Goal: Task Accomplishment & Management: Manage account settings

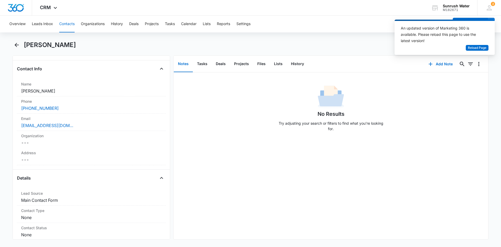
scroll to position [52, 0]
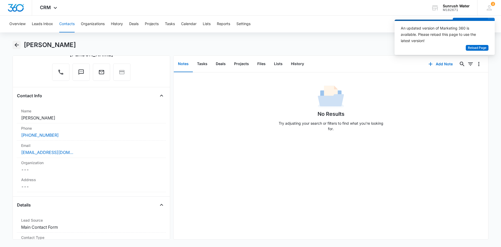
click at [16, 45] on icon "Back" at bounding box center [17, 45] width 4 height 4
click at [20, 43] on button "Back" at bounding box center [17, 45] width 8 height 8
click at [476, 47] on span "Reload Page" at bounding box center [477, 47] width 19 height 5
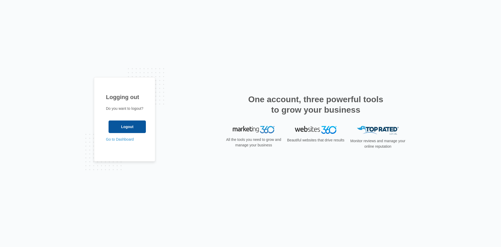
click at [144, 126] on input "Logout" at bounding box center [127, 126] width 37 height 13
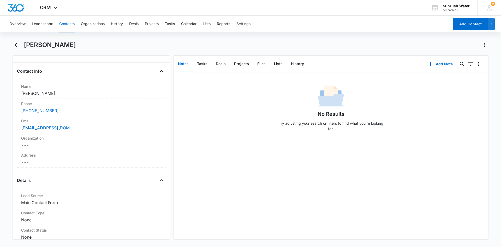
scroll to position [78, 0]
click at [17, 46] on icon "Back" at bounding box center [17, 45] width 6 height 6
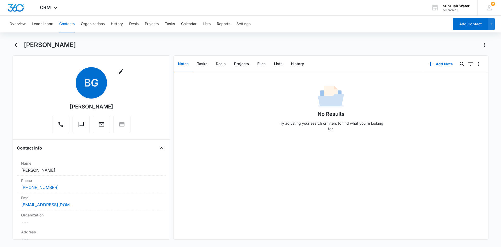
click at [65, 20] on button "Contacts" at bounding box center [66, 24] width 15 height 17
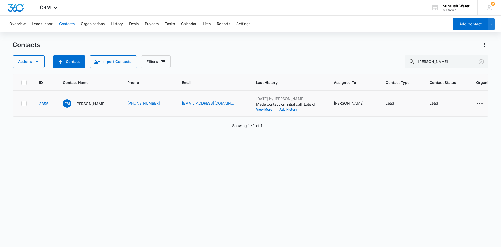
click at [86, 110] on td "EM Elnora Morgan" at bounding box center [89, 104] width 64 height 26
click at [87, 105] on p "Elnora Morgan" at bounding box center [90, 103] width 30 height 5
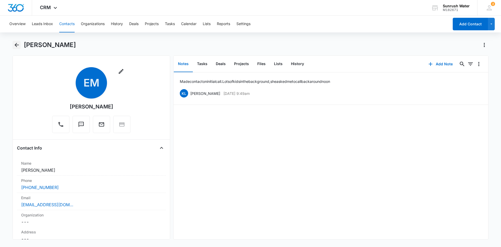
click at [16, 43] on icon "Back" at bounding box center [17, 45] width 4 height 4
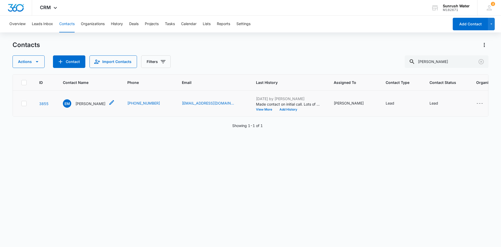
click at [81, 104] on p "Elnora Morgan" at bounding box center [90, 103] width 30 height 5
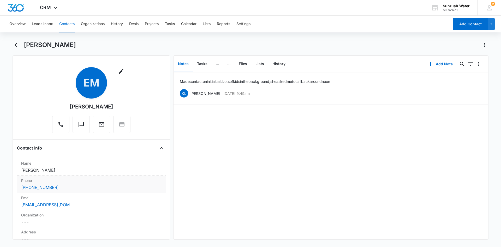
click at [117, 190] on div "Phone Cancel Save Changes (613) 706-4402" at bounding box center [91, 183] width 149 height 17
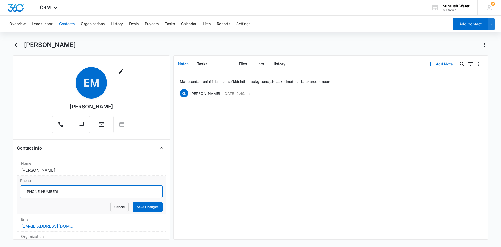
click at [73, 193] on input "Phone" at bounding box center [91, 191] width 143 height 13
type input "(513) 706-4402"
click at [135, 208] on button "Save Changes" at bounding box center [148, 207] width 30 height 10
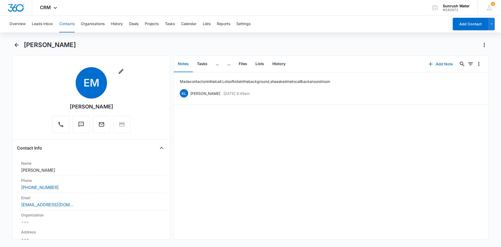
click at [436, 62] on button "Add Note" at bounding box center [440, 64] width 35 height 13
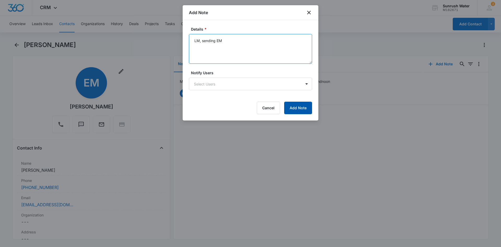
type textarea "LM, sending EM"
click at [293, 108] on button "Add Note" at bounding box center [298, 108] width 28 height 13
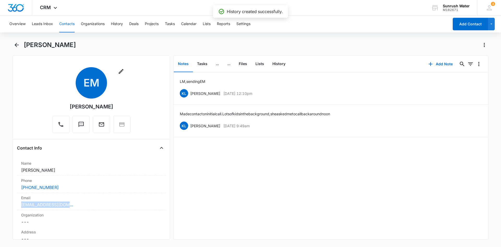
drag, startPoint x: 105, startPoint y: 203, endPoint x: 16, endPoint y: 202, distance: 88.8
click at [16, 202] on div "Remove EM Elnora Morgan Contact Info Name Cancel Save Changes Elnora Morgan Pho…" at bounding box center [92, 147] width 158 height 184
drag, startPoint x: 16, startPoint y: 202, endPoint x: 20, endPoint y: 202, distance: 3.9
click at [16, 202] on div "Remove EM Elnora Morgan Contact Info Name Cancel Save Changes Elnora Morgan Pho…" at bounding box center [92, 147] width 158 height 184
click at [87, 201] on div "epennymorgan@gmail.com" at bounding box center [91, 204] width 140 height 6
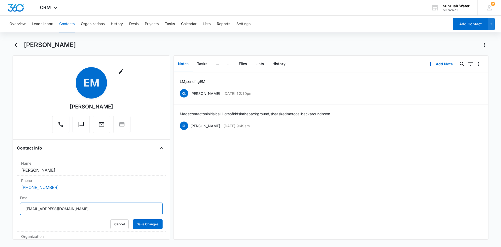
drag, startPoint x: 100, startPoint y: 210, endPoint x: 0, endPoint y: 214, distance: 99.8
click at [0, 214] on main "Elnora Morgan Remove EM Elnora Morgan Contact Info Name Cancel Save Changes Eln…" at bounding box center [250, 143] width 501 height 205
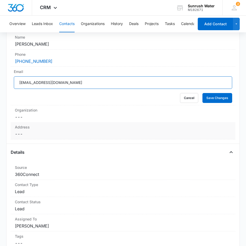
scroll to position [131, 0]
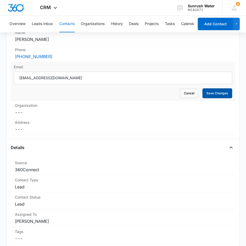
click at [219, 94] on button "Save Changes" at bounding box center [218, 93] width 30 height 10
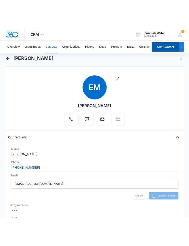
scroll to position [0, 0]
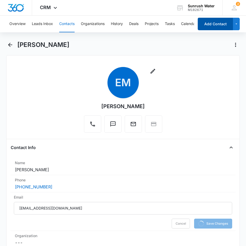
click at [206, 28] on button "Add Contact" at bounding box center [215, 24] width 35 height 13
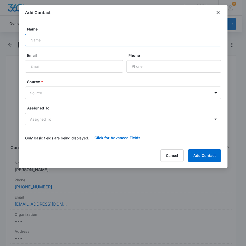
click at [76, 42] on input "Name" at bounding box center [123, 40] width 196 height 13
type input "Tom Green"
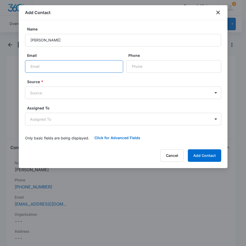
click at [64, 64] on input "Email" at bounding box center [74, 66] width 98 height 13
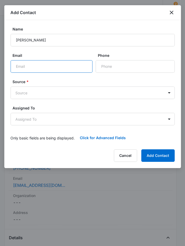
click at [56, 61] on input "Email" at bounding box center [51, 66] width 82 height 13
type input "tecgren@gmail.com"
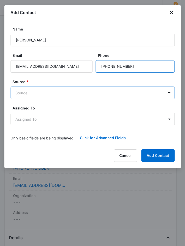
type input "(251) 310-3391"
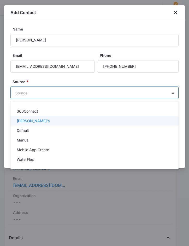
click at [69, 117] on div "Angie's" at bounding box center [94, 121] width 168 height 10
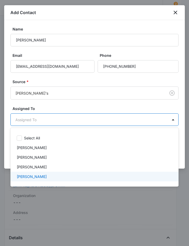
click at [35, 177] on p "Kayla Lipscomb" at bounding box center [32, 176] width 30 height 5
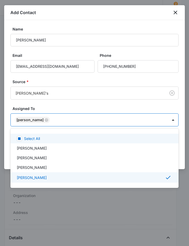
click at [44, 112] on div at bounding box center [94, 123] width 189 height 246
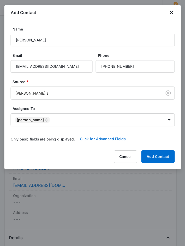
click at [102, 138] on button "Click for Advanced Fields" at bounding box center [103, 139] width 56 height 13
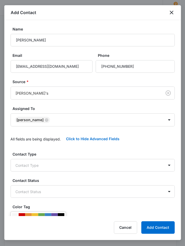
click at [51, 158] on div "Contact Type Contact Type" at bounding box center [92, 162] width 164 height 20
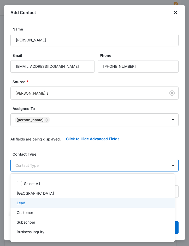
click at [44, 204] on div "Lead" at bounding box center [92, 202] width 151 height 5
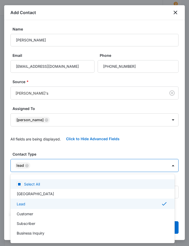
click at [62, 148] on div at bounding box center [94, 123] width 189 height 246
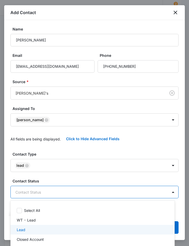
click at [63, 229] on div "Lead" at bounding box center [92, 229] width 151 height 5
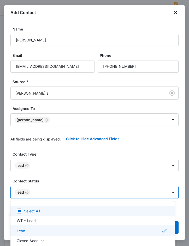
click at [74, 179] on div at bounding box center [94, 123] width 189 height 246
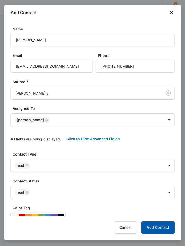
click at [168, 229] on button "Add Contact" at bounding box center [157, 228] width 33 height 13
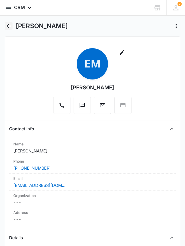
click at [7, 25] on icon "Back" at bounding box center [8, 26] width 6 height 6
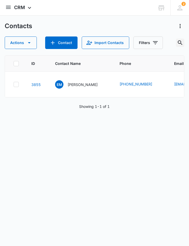
click at [180, 41] on icon "Search Contacts" at bounding box center [180, 43] width 6 height 6
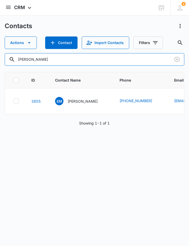
drag, startPoint x: 34, startPoint y: 62, endPoint x: -74, endPoint y: 63, distance: 108.1
click at [0, 63] on html "CRM Apps Reputation Websites Forms CRM Email Social Content Ads Intelligence Fi…" at bounding box center [94, 123] width 189 height 246
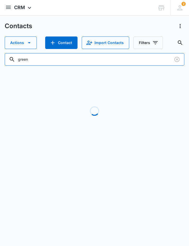
type input "green"
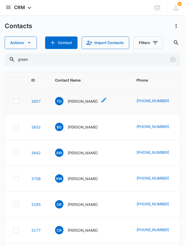
click at [75, 99] on p "Tom Green" at bounding box center [83, 101] width 30 height 5
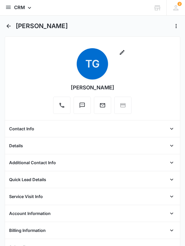
click at [114, 132] on div "Contact Info" at bounding box center [92, 129] width 167 height 8
click at [113, 130] on div "Contact Info" at bounding box center [92, 129] width 167 height 8
click at [169, 129] on icon "Open" at bounding box center [172, 129] width 6 height 6
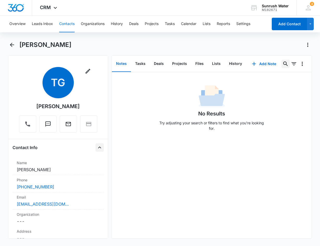
drag, startPoint x: 283, startPoint y: 61, endPoint x: 254, endPoint y: 67, distance: 29.2
click at [283, 62] on icon "Search..." at bounding box center [286, 64] width 6 height 6
drag, startPoint x: 265, startPoint y: 63, endPoint x: 262, endPoint y: 67, distance: 4.8
click at [262, 67] on button "Add Note" at bounding box center [264, 64] width 35 height 13
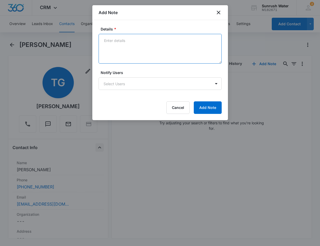
click at [131, 52] on textarea "Details *" at bounding box center [160, 49] width 123 height 30
paste textarea "Customer comments I am planning to install or replace a whole house water treat…"
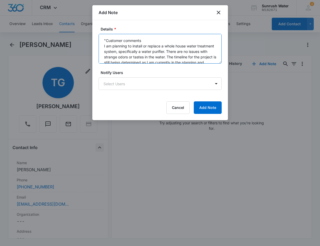
click at [152, 41] on textarea ""Customer comments I am planning to install or replace a whole house water trea…" at bounding box center [160, 49] width 123 height 30
type textarea "Customer comments: "I am planning to install or replace a whole house water tre…"
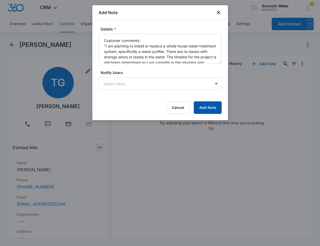
click at [213, 106] on button "Add Note" at bounding box center [208, 108] width 28 height 13
click at [71, 191] on div at bounding box center [160, 123] width 320 height 246
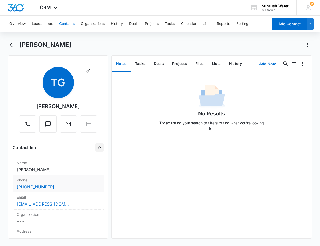
click at [71, 187] on div "(251) 310-3391" at bounding box center [58, 187] width 83 height 6
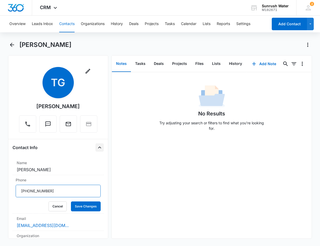
drag, startPoint x: 75, startPoint y: 192, endPoint x: -56, endPoint y: 193, distance: 130.2
click at [0, 193] on html "CRM Apps Reputation Websites Forms CRM Email Social Content Ads Intelligence Fi…" at bounding box center [160, 123] width 320 height 246
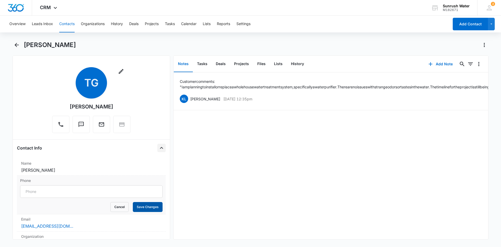
click at [140, 207] on button "Save Changes" at bounding box center [148, 207] width 30 height 10
click at [434, 67] on button "Add Note" at bounding box center [440, 64] width 35 height 13
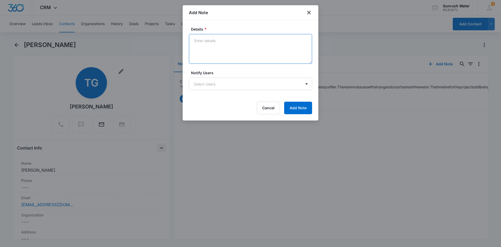
click at [220, 59] on textarea "Details *" at bounding box center [250, 49] width 123 height 30
type textarea "Wife answered the phone, she said "He's not here" then hung up on me. Sending e…"
click at [225, 82] on body "CRM Apps Reputation Websites Forms CRM Email Social Content Ads Intelligence Fi…" at bounding box center [250, 123] width 501 height 247
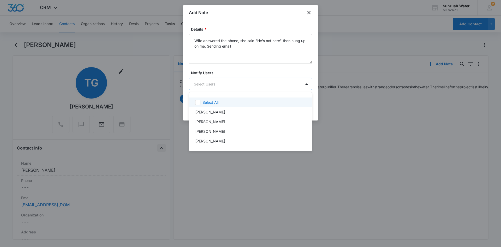
click at [246, 73] on div at bounding box center [250, 123] width 501 height 247
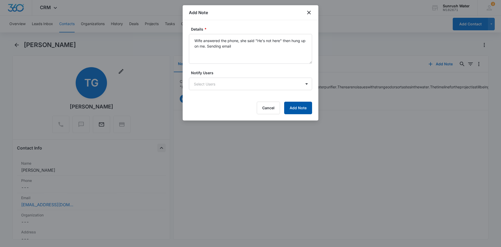
click at [304, 109] on button "Add Note" at bounding box center [298, 108] width 28 height 13
drag, startPoint x: 81, startPoint y: 203, endPoint x: 56, endPoint y: 208, distance: 25.0
click at [5, 205] on div at bounding box center [250, 123] width 501 height 247
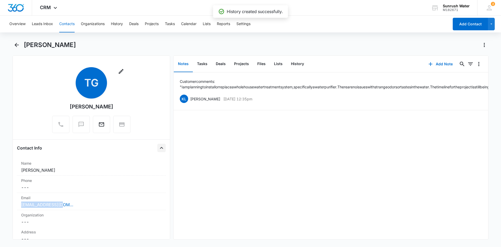
drag, startPoint x: 30, startPoint y: 206, endPoint x: 4, endPoint y: 206, distance: 26.1
click at [4, 206] on main "Tom Green Remove TG Tom Green Contact Info Name Cancel Save Changes Tom Green P…" at bounding box center [250, 143] width 501 height 205
copy link "tecgren@gmail.com"
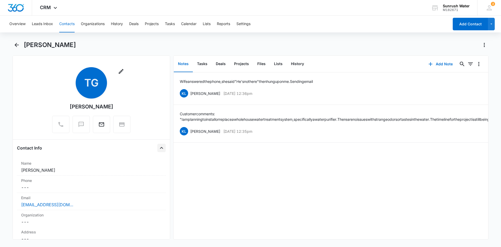
click at [20, 39] on div "Overview Leads Inbox Contacts Organizations History Deals Projects Tasks Calend…" at bounding box center [250, 131] width 501 height 230
click at [18, 42] on icon "Back" at bounding box center [17, 45] width 6 height 6
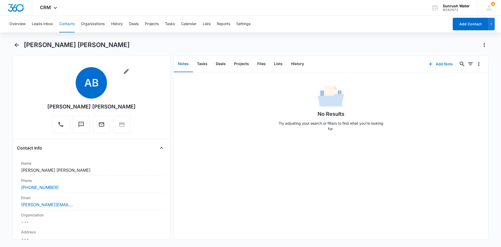
click at [436, 64] on button "Add Note" at bounding box center [440, 64] width 35 height 13
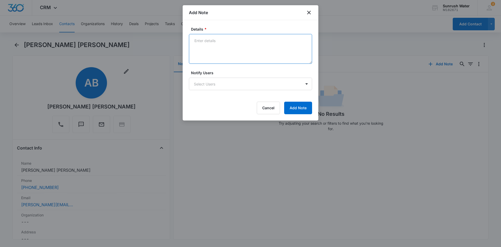
click at [254, 53] on textarea "Details *" at bounding box center [250, 49] width 123 height 30
type textarea "L"
type textarea "LM EM"
click at [309, 110] on button "Add Note" at bounding box center [298, 108] width 28 height 13
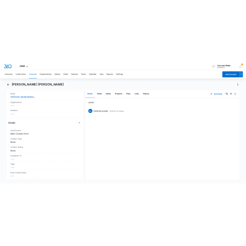
scroll to position [131, 0]
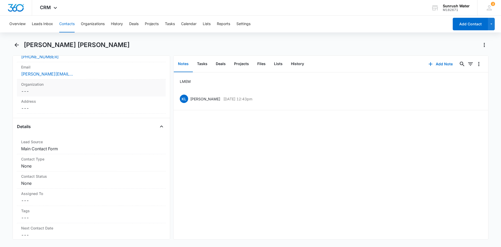
click at [99, 79] on div "Organization Cancel Save Changes ---" at bounding box center [91, 87] width 149 height 17
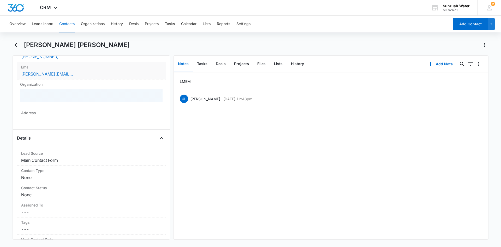
click at [101, 76] on div "beatriz@masterframingbc.com" at bounding box center [91, 74] width 140 height 6
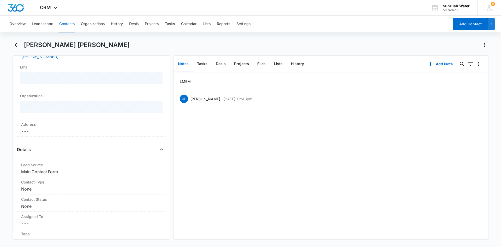
drag, startPoint x: 120, startPoint y: 78, endPoint x: 0, endPoint y: 83, distance: 120.2
click at [0, 83] on main "Ana Beatriz Eustaquio de Almeida Remove AB Ana Beatriz Eustaquio de Almeida Con…" at bounding box center [250, 143] width 501 height 205
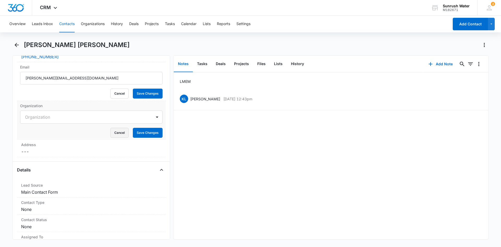
click at [121, 133] on button "Cancel" at bounding box center [119, 133] width 18 height 10
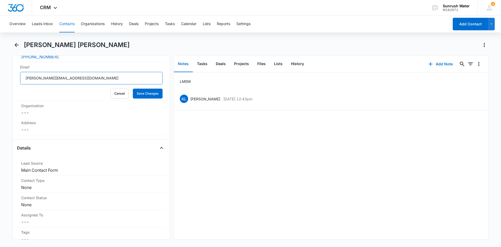
click at [0, 80] on main "Ana Beatriz Eustaquio de Almeida Remove AB Ana Beatriz Eustaquio de Almeida Con…" at bounding box center [250, 143] width 501 height 205
click at [119, 92] on button "Cancel" at bounding box center [119, 93] width 18 height 10
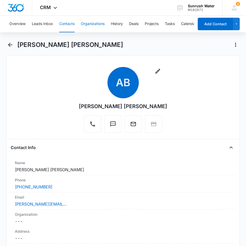
scroll to position [0, 0]
click at [10, 46] on icon "Back" at bounding box center [10, 45] width 6 height 6
click at [12, 46] on icon "Back" at bounding box center [10, 45] width 6 height 6
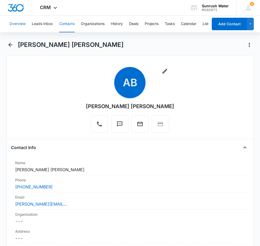
click at [16, 23] on button "Overview" at bounding box center [17, 24] width 16 height 17
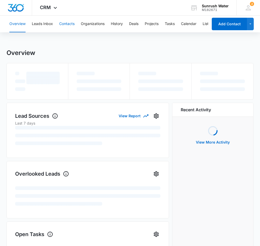
click at [74, 24] on button "Contacts" at bounding box center [66, 24] width 15 height 17
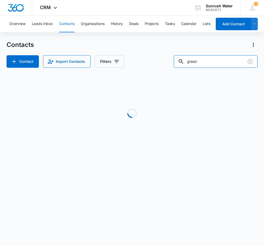
drag, startPoint x: 226, startPoint y: 60, endPoint x: 135, endPoint y: 59, distance: 91.4
click at [135, 60] on div "Contact Import Contacts Filters green" at bounding box center [132, 61] width 251 height 13
type input "cil"
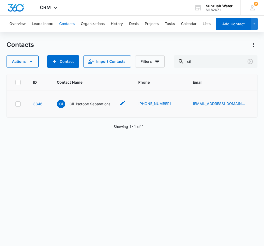
click at [91, 107] on p "CIL Isotope Separations Inc." at bounding box center [92, 103] width 47 height 5
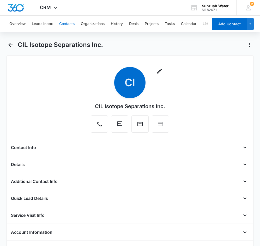
click at [54, 152] on div "Contact Info Name Cancel Save Changes CIL Isotope Separations Inc. Phone Cancel…" at bounding box center [130, 150] width 238 height 13
click at [42, 165] on div "Details" at bounding box center [130, 165] width 238 height 8
click at [243, 164] on icon "Open" at bounding box center [245, 165] width 6 height 6
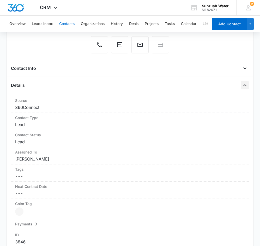
scroll to position [78, 0]
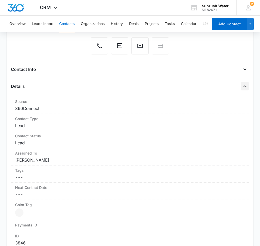
click at [244, 88] on icon "Close" at bounding box center [245, 86] width 6 height 6
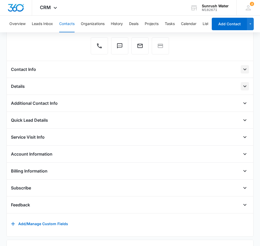
click at [244, 70] on icon "Open" at bounding box center [245, 69] width 6 height 6
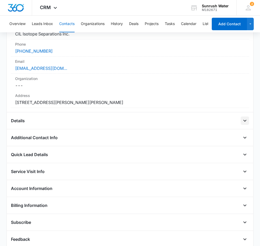
scroll to position [233, 0]
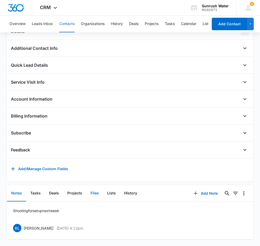
click at [89, 191] on button "Files" at bounding box center [94, 194] width 17 height 16
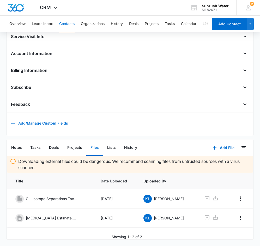
scroll to position [279, 0]
